Goal: Task Accomplishment & Management: Manage account settings

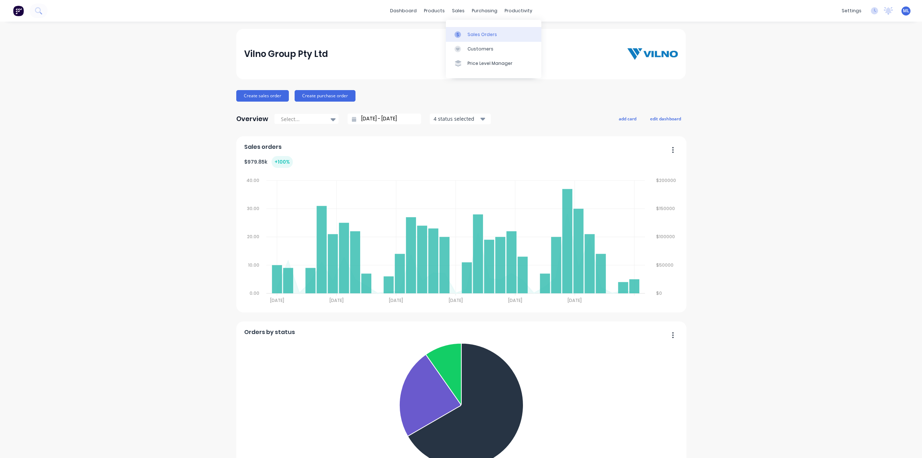
click at [469, 33] on div "Sales Orders" at bounding box center [482, 34] width 30 height 6
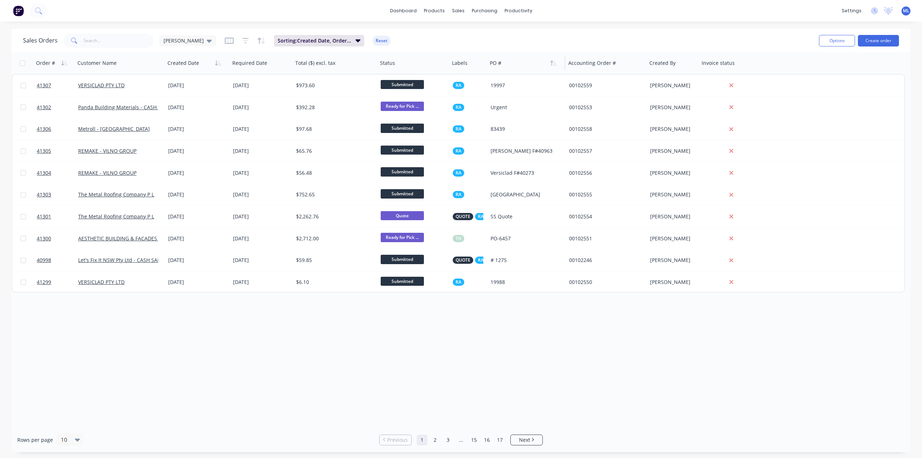
drag, startPoint x: 487, startPoint y: 65, endPoint x: 499, endPoint y: 62, distance: 12.5
click at [499, 62] on div "PO #" at bounding box center [526, 63] width 78 height 22
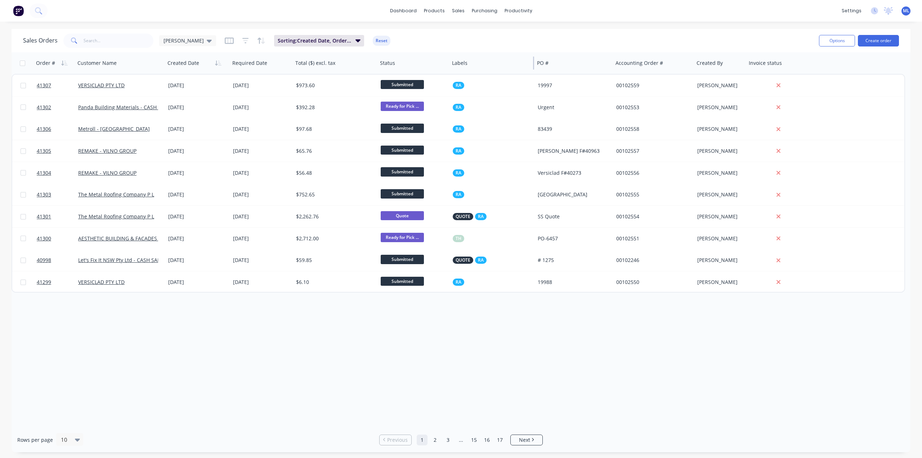
drag, startPoint x: 486, startPoint y: 64, endPoint x: 534, endPoint y: 60, distance: 47.3
click at [534, 60] on div "Order # Customer Name Created Date Required Date Total ($) excl. tax Status Lab…" at bounding box center [412, 63] width 801 height 22
click at [207, 42] on icon at bounding box center [209, 41] width 5 height 8
click at [252, 114] on button "edit" at bounding box center [251, 116] width 9 height 8
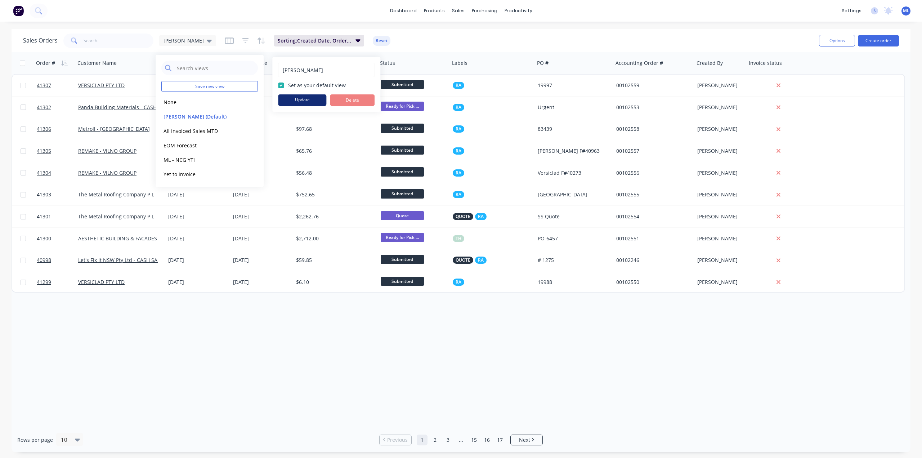
click at [297, 101] on button "Update" at bounding box center [302, 100] width 48 height 12
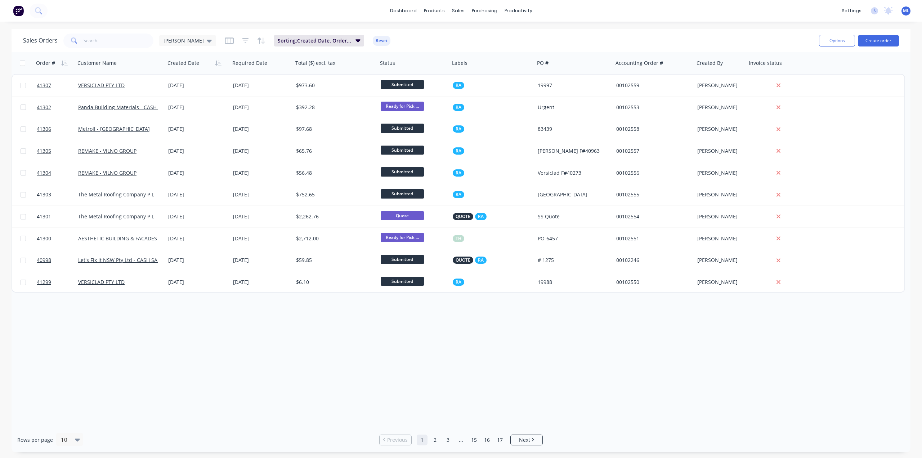
click at [296, 382] on div "Order # Customer Name Created Date Required Date Total ($) excl. tax Status Lab…" at bounding box center [461, 239] width 899 height 375
